Goal: Information Seeking & Learning: Learn about a topic

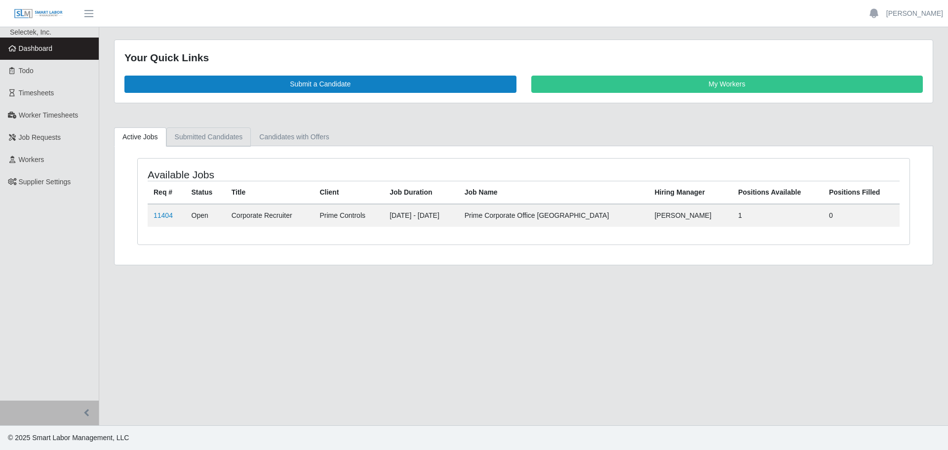
click at [186, 141] on link "Submitted Candidates" at bounding box center [208, 136] width 85 height 19
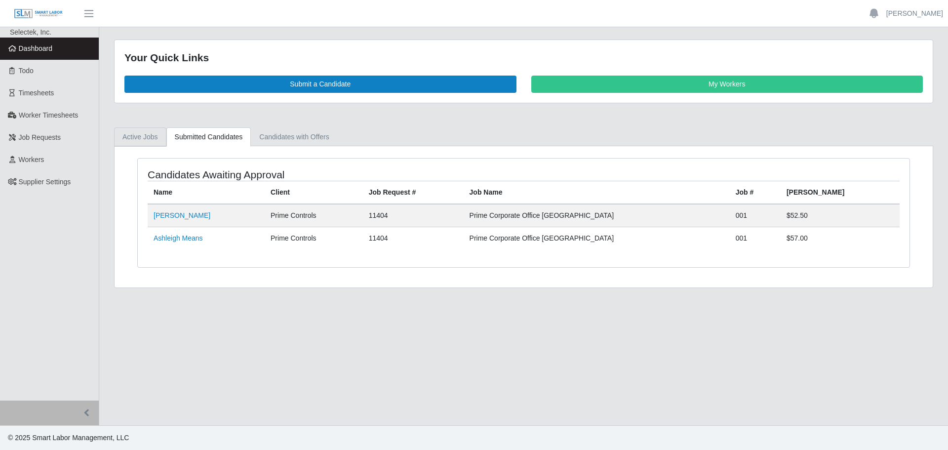
click at [154, 136] on link "Active Jobs" at bounding box center [140, 136] width 52 height 19
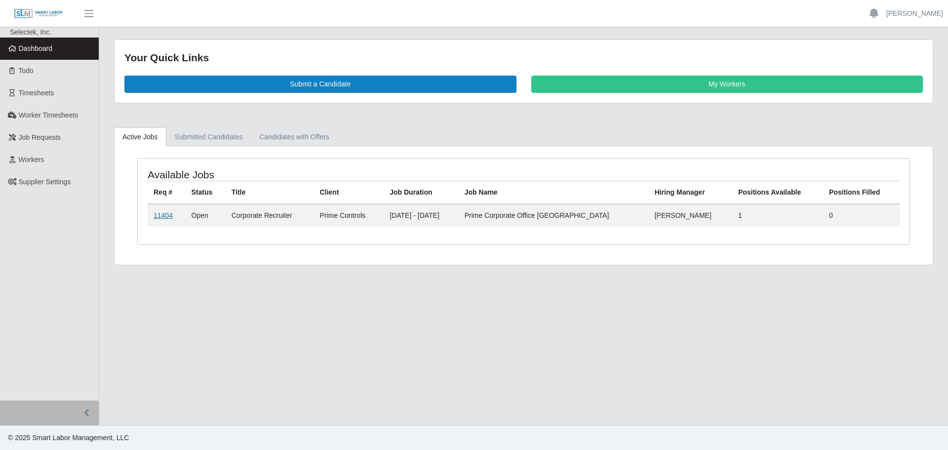
click at [166, 212] on link "11404" at bounding box center [163, 215] width 19 height 8
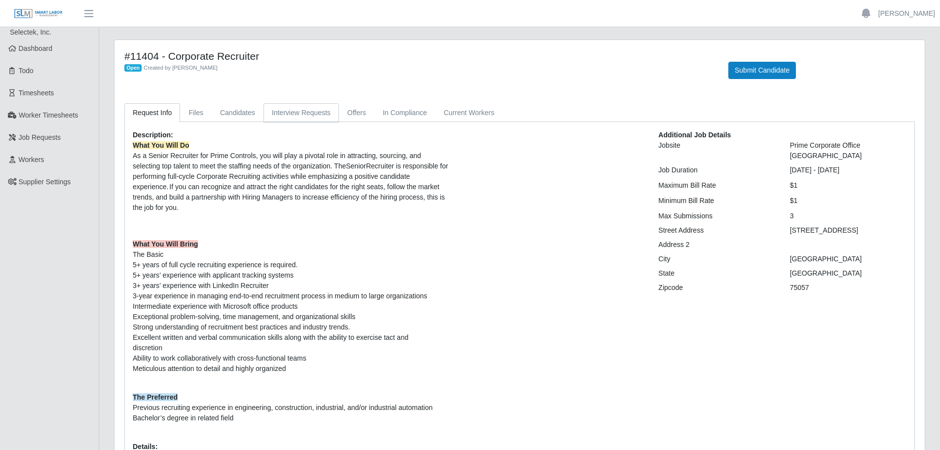
click at [270, 112] on link "Interview Requests" at bounding box center [302, 112] width 76 height 19
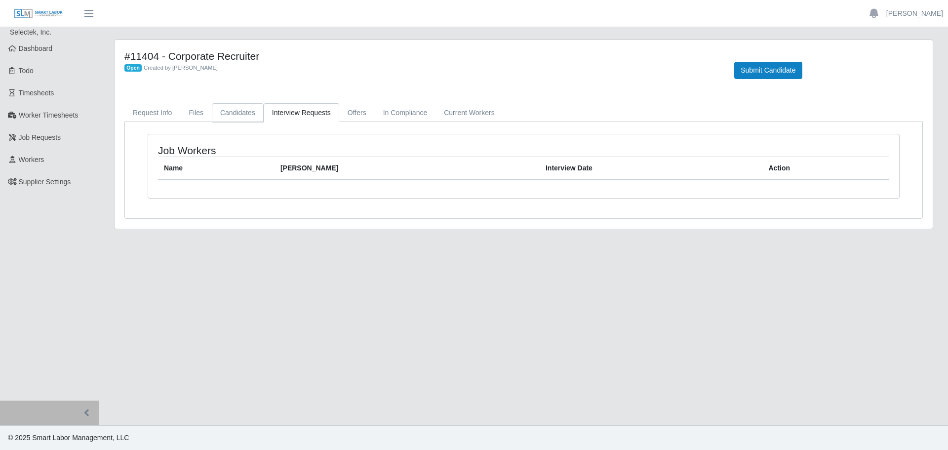
click at [239, 113] on link "Candidates" at bounding box center [238, 112] width 52 height 19
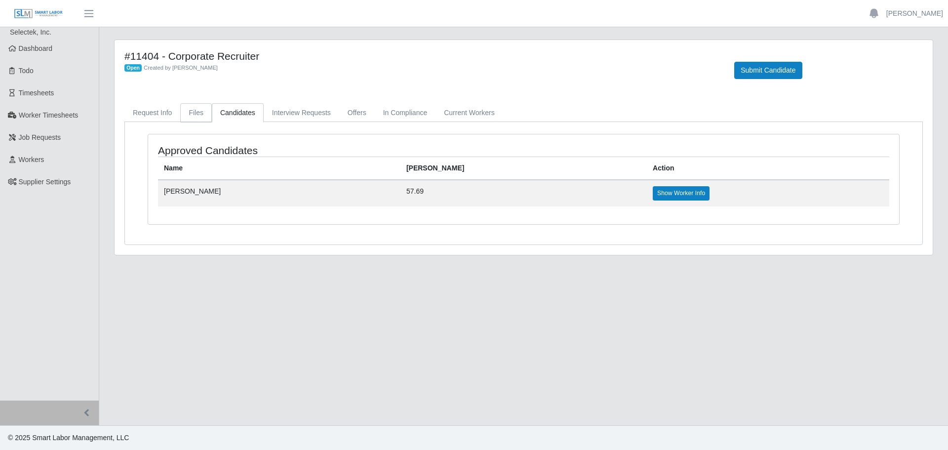
click at [192, 113] on link "Files" at bounding box center [196, 112] width 32 height 19
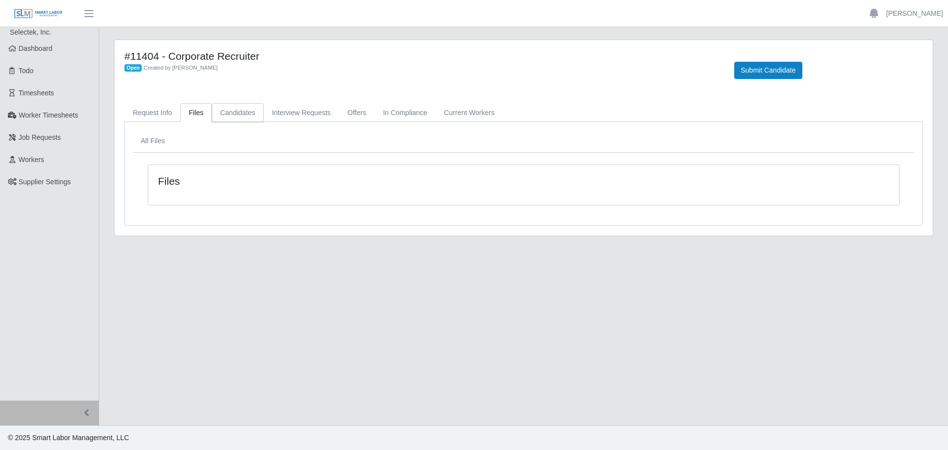
click at [249, 113] on link "Candidates" at bounding box center [238, 112] width 52 height 19
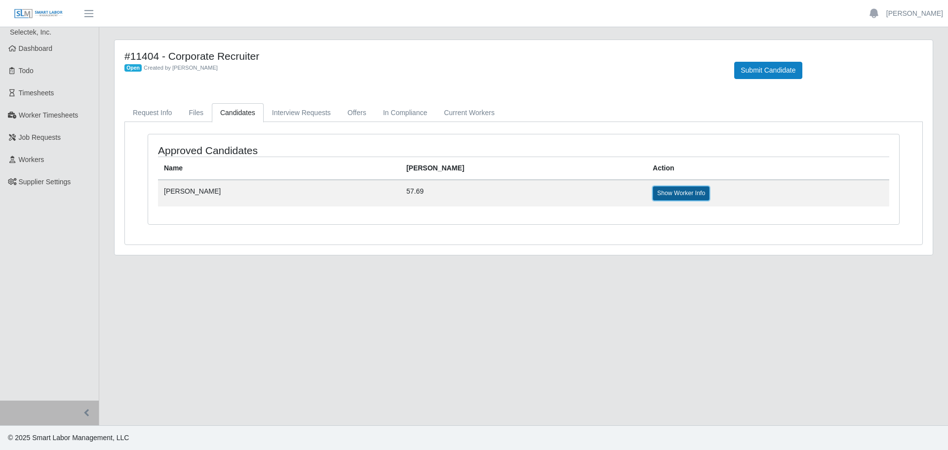
click at [653, 192] on link "Show Worker Info" at bounding box center [681, 193] width 57 height 14
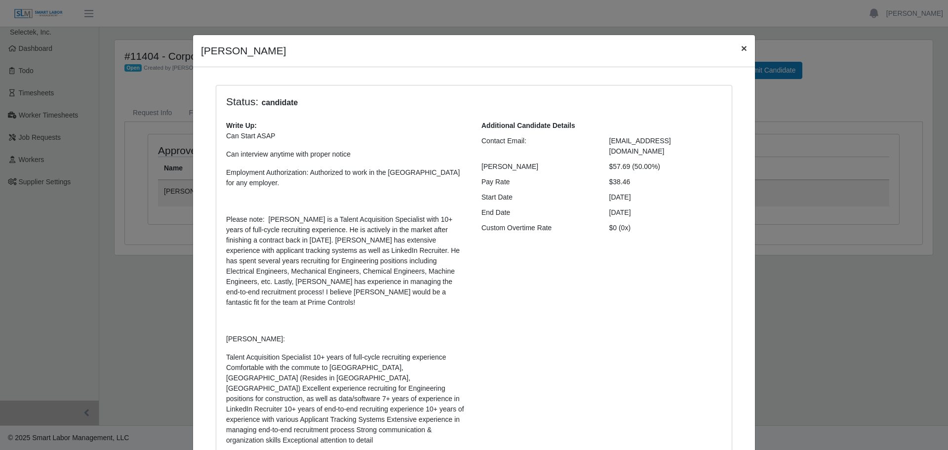
click at [741, 47] on span "×" at bounding box center [744, 47] width 6 height 11
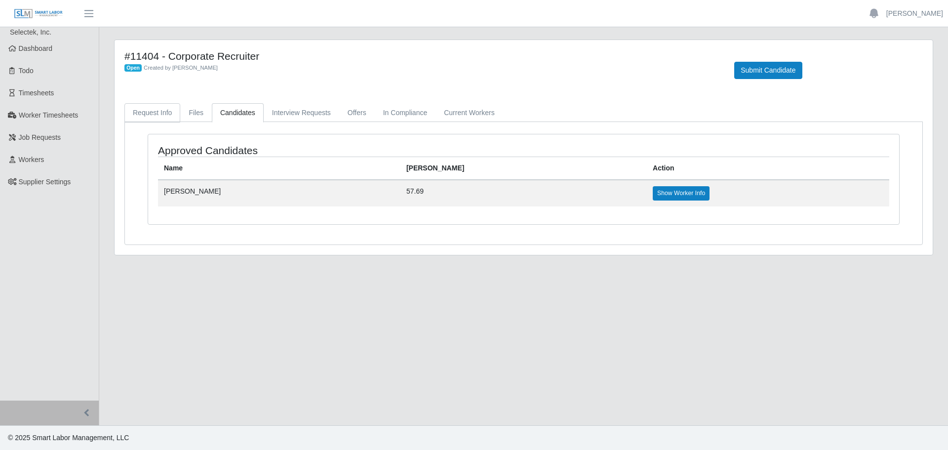
click at [160, 115] on link "Request Info" at bounding box center [152, 112] width 56 height 19
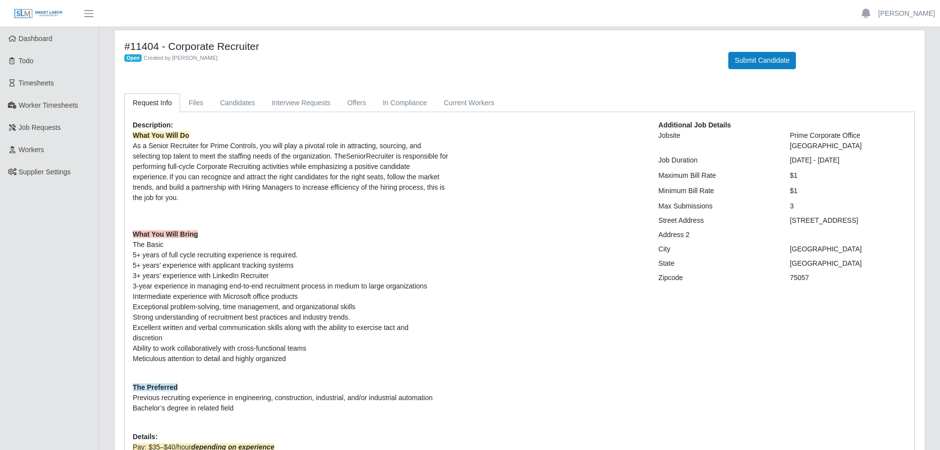
scroll to position [8, 0]
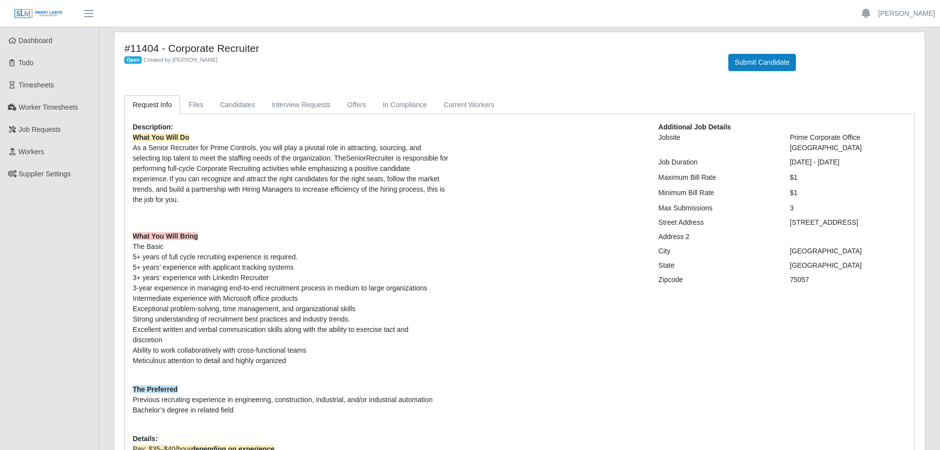
click at [668, 395] on div "Additional Job Details Jobsite Prime Corporate Office Dallas Job Duration 10/13…" at bounding box center [782, 332] width 263 height 421
